Goal: Task Accomplishment & Management: Manage account settings

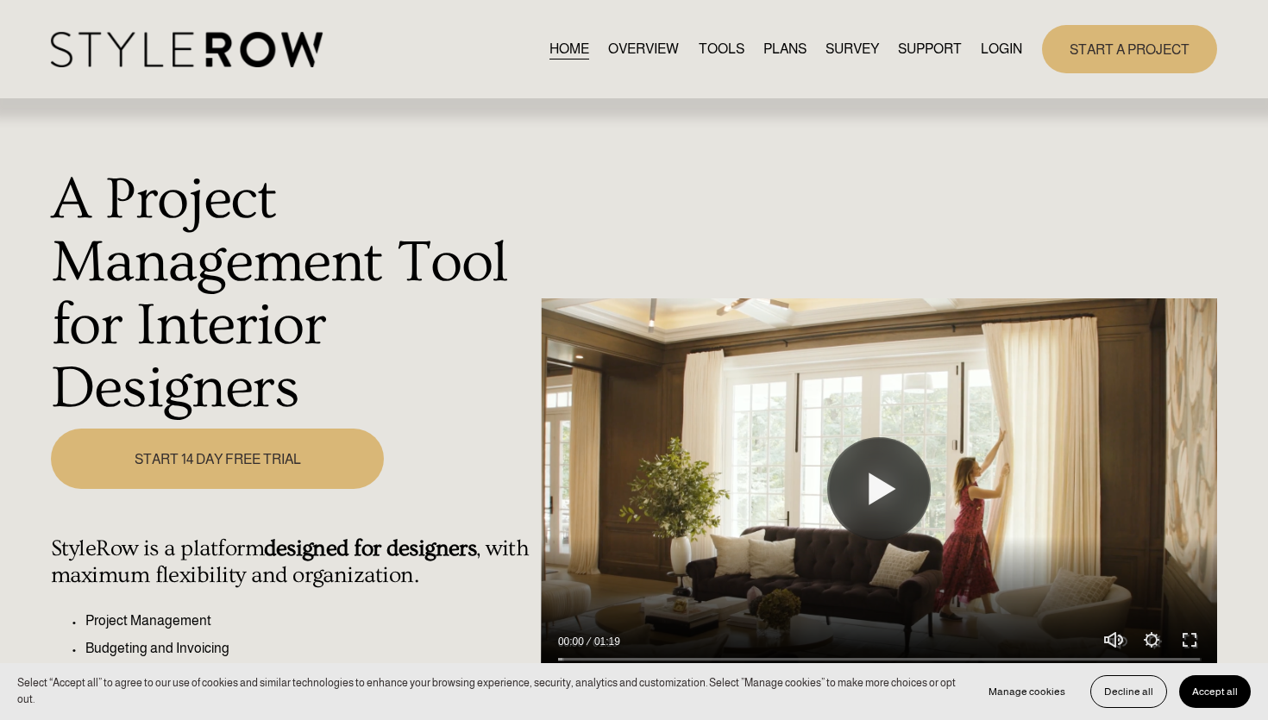
click at [1006, 47] on link "LOGIN" at bounding box center [1001, 48] width 41 height 23
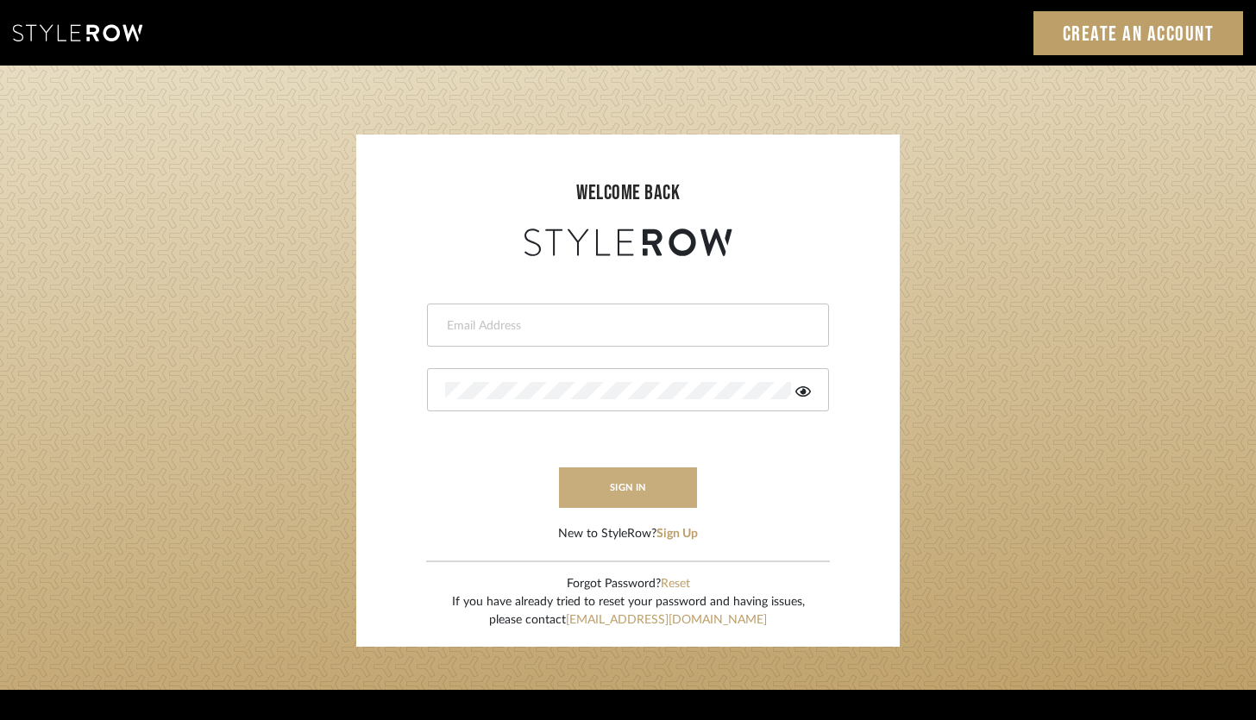
type input "[PERSON_NAME][EMAIL_ADDRESS][DOMAIN_NAME]"
click at [671, 474] on button "sign in" at bounding box center [628, 488] width 138 height 41
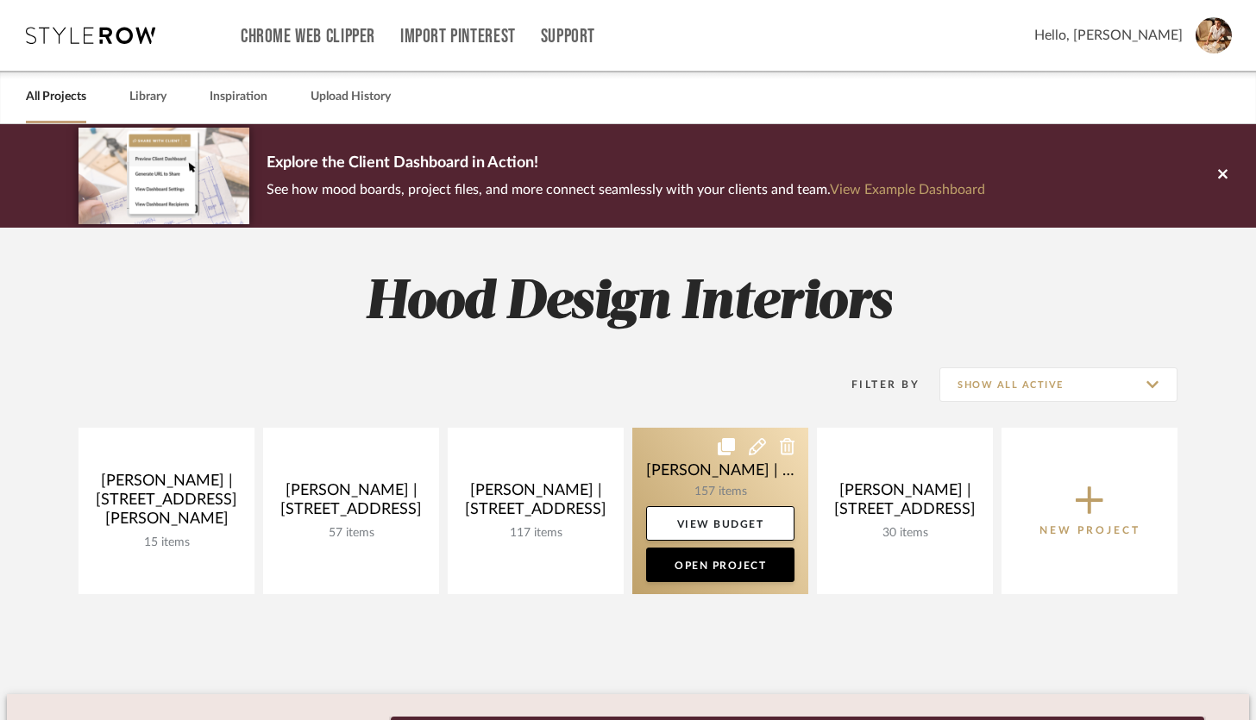
click at [703, 490] on link at bounding box center [720, 511] width 176 height 167
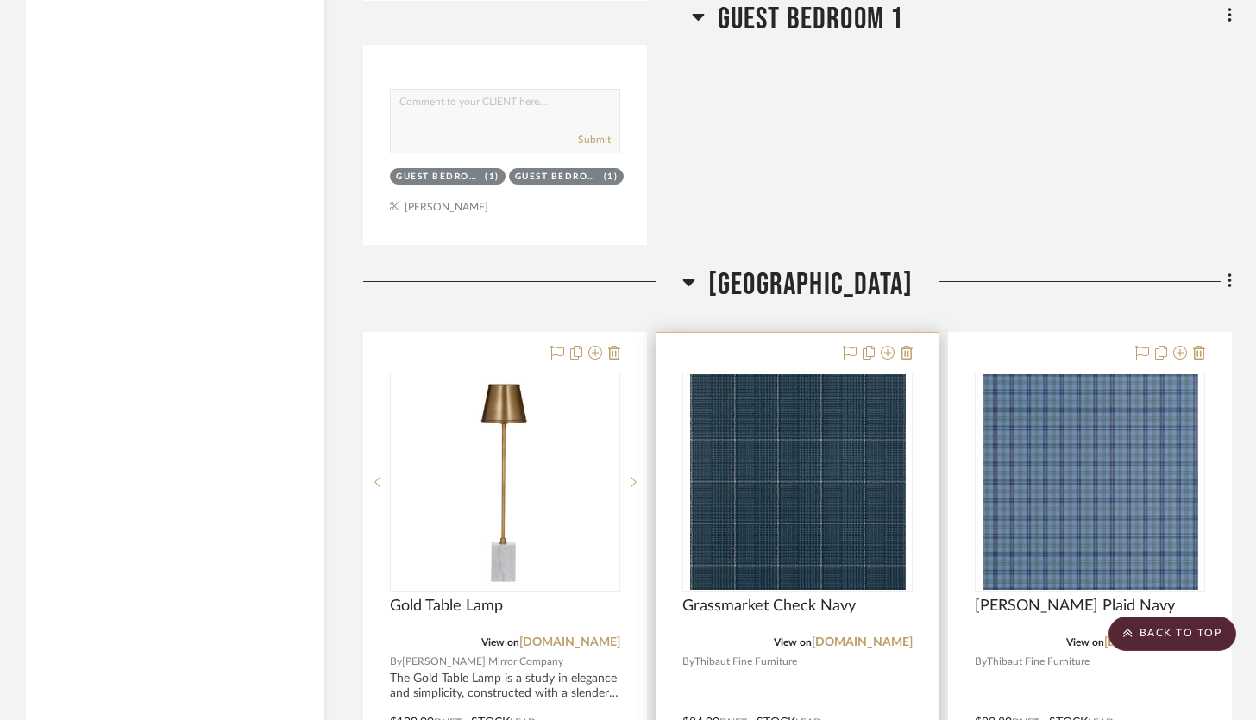
scroll to position [31497, 0]
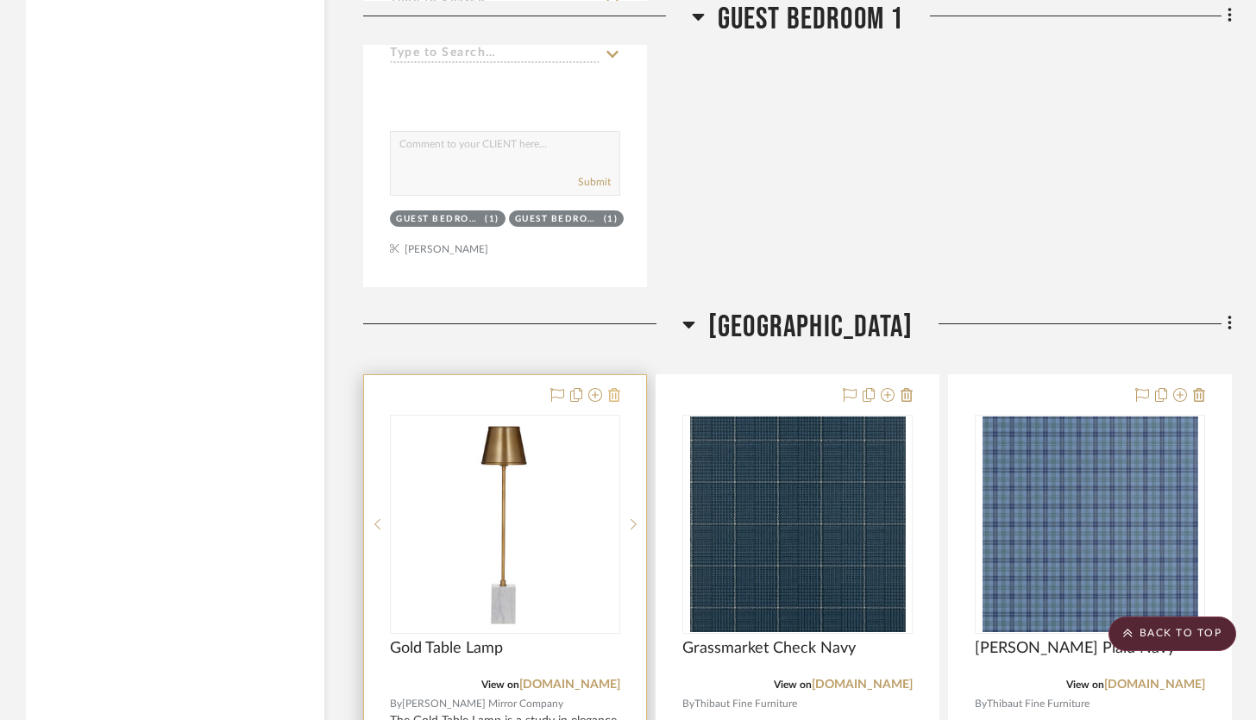
click at [613, 388] on icon at bounding box center [614, 395] width 12 height 14
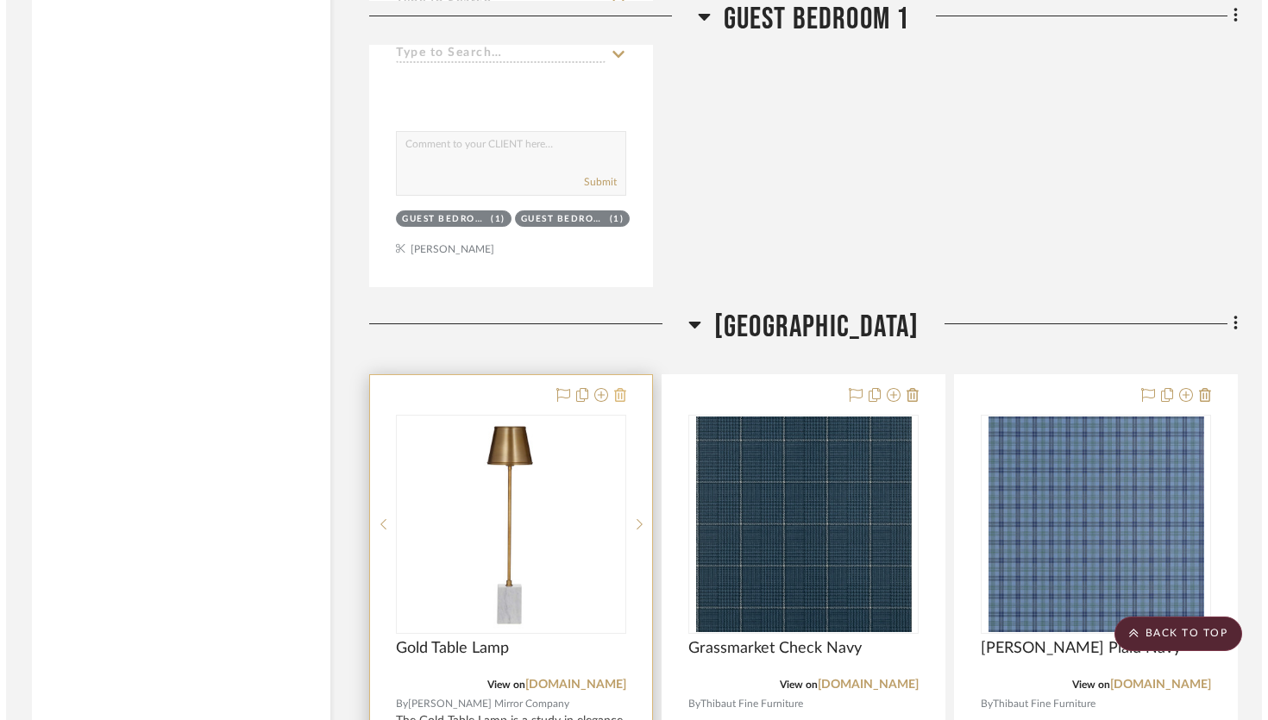
scroll to position [0, 0]
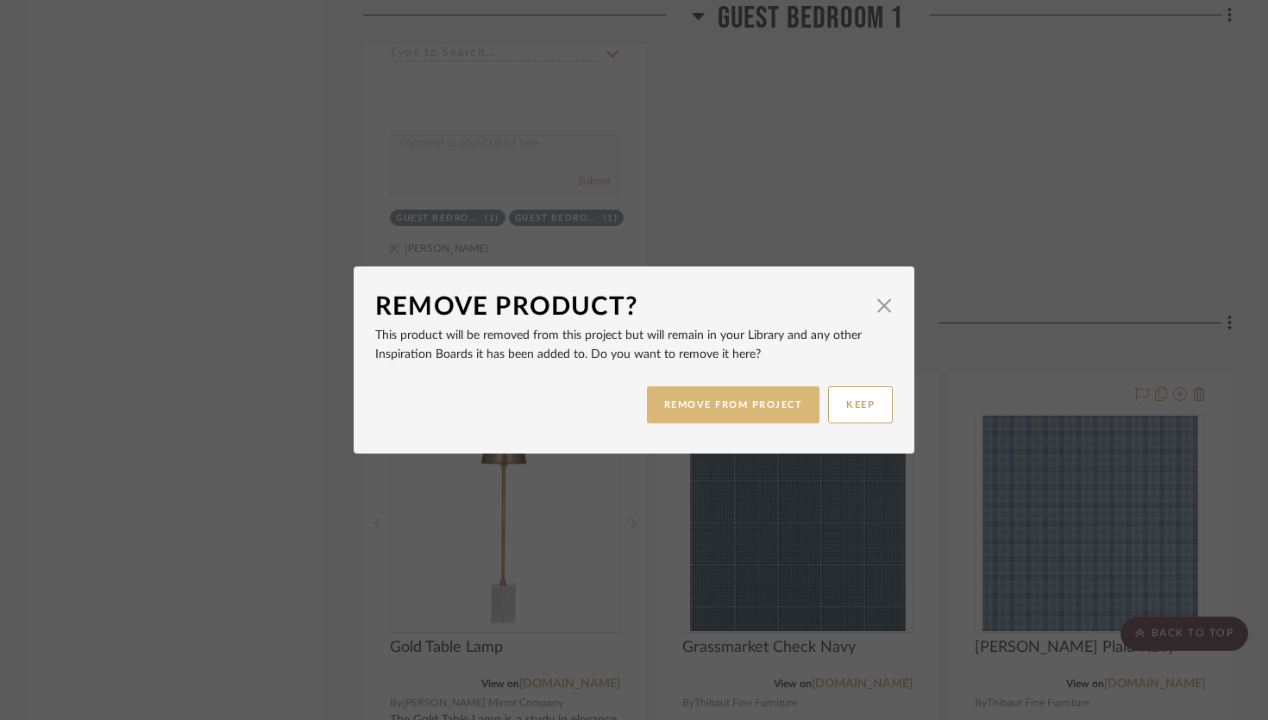
click at [690, 393] on button "REMOVE FROM PROJECT" at bounding box center [733, 404] width 173 height 37
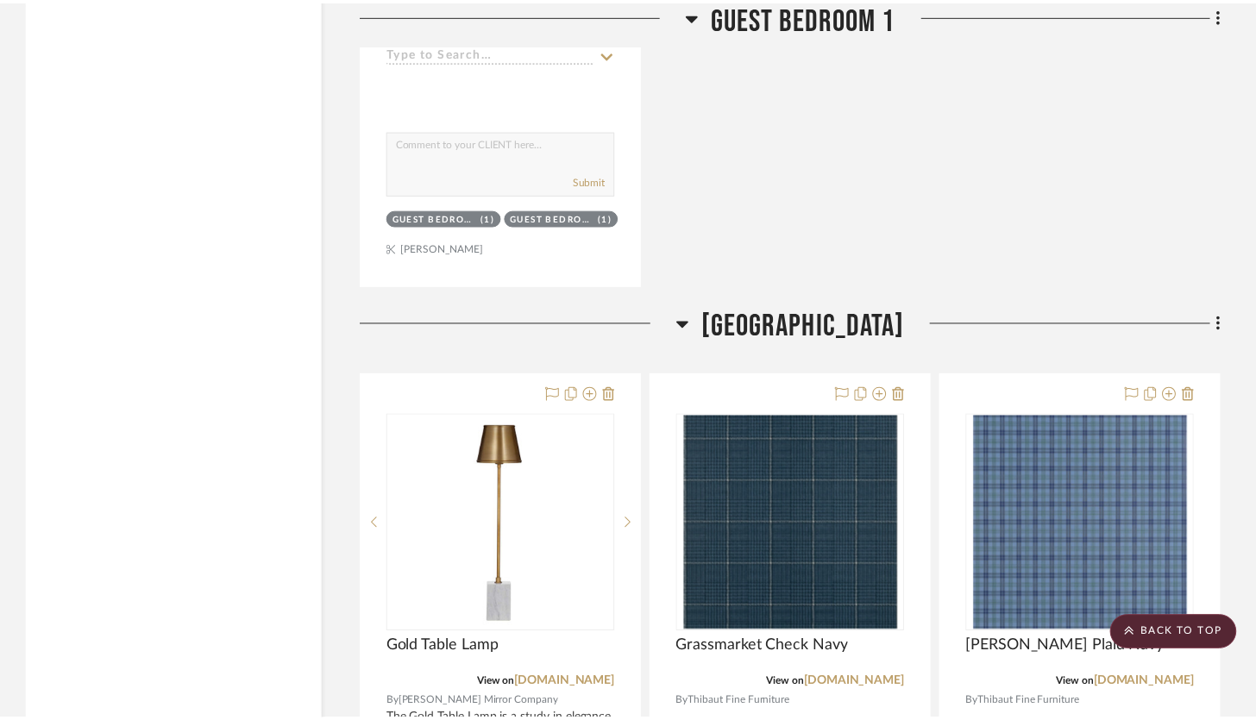
scroll to position [31497, 0]
